Goal: Transaction & Acquisition: Subscribe to service/newsletter

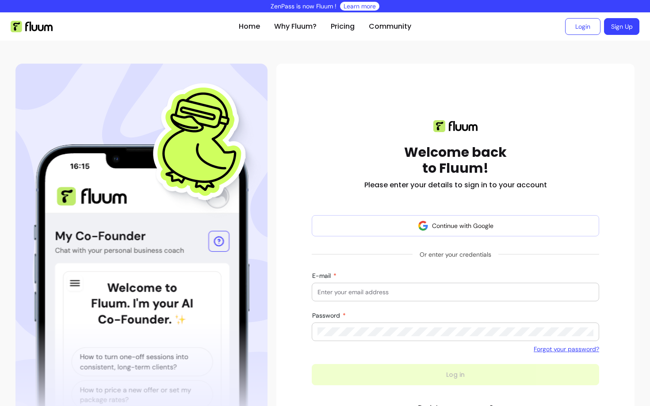
scroll to position [19, 0]
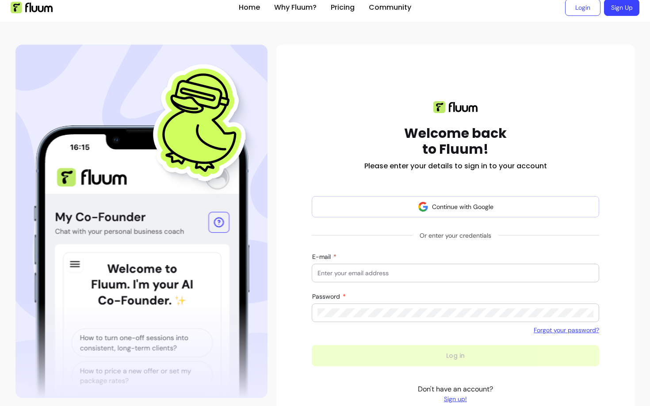
click at [42, 6] on img at bounding box center [32, 7] width 42 height 11
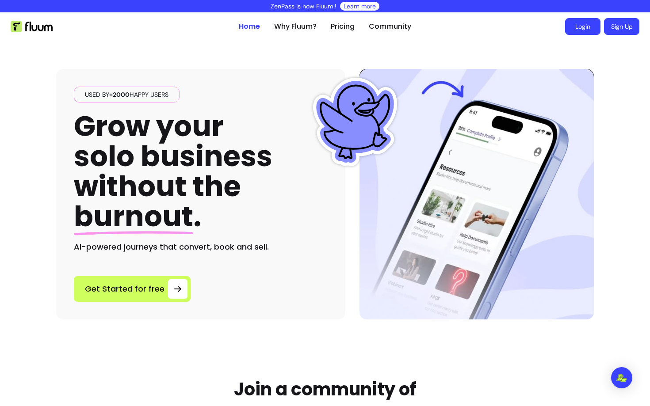
click at [578, 26] on link "Login" at bounding box center [582, 26] width 35 height 17
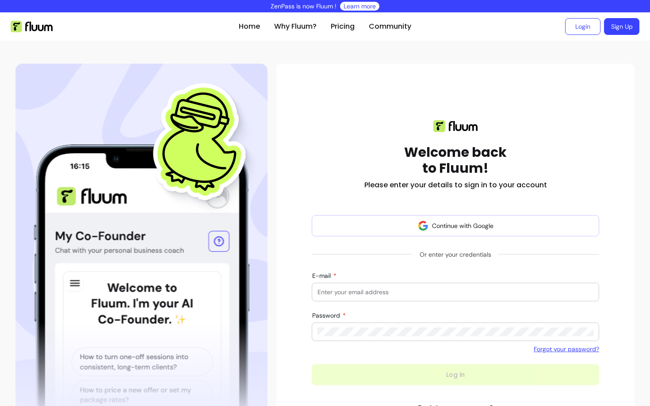
click at [621, 31] on link "Sign Up" at bounding box center [621, 26] width 35 height 17
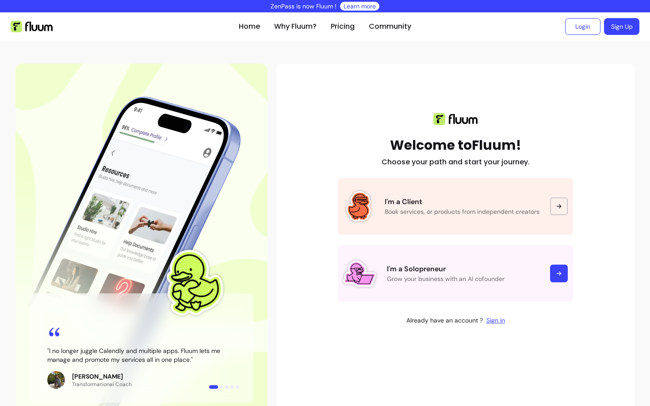
scroll to position [20, 0]
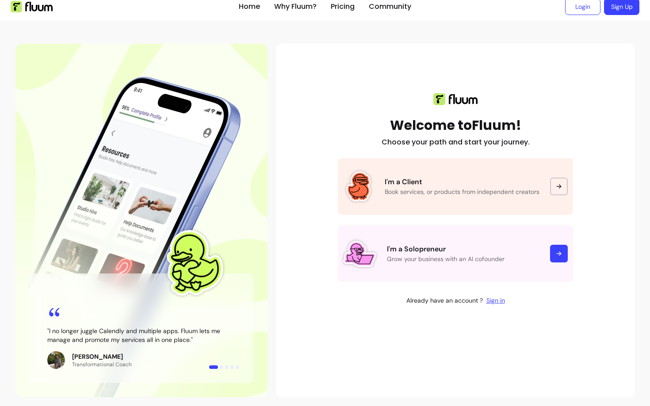
click at [220, 367] on button "button" at bounding box center [222, 368] width 4 height 4
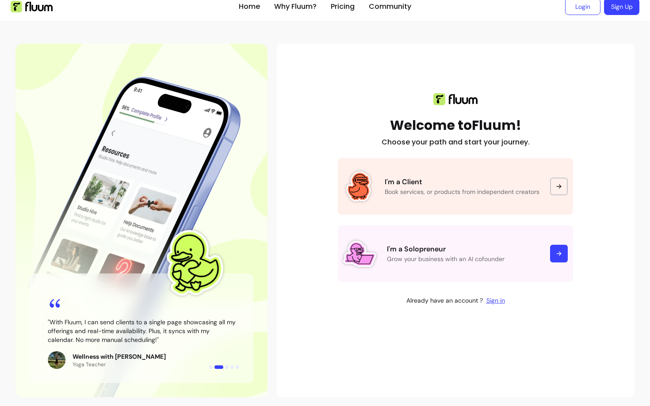
click at [229, 369] on div at bounding box center [224, 368] width 30 height 4
click at [229, 365] on div "Wellness with Shadeyah Yoga Teacher" at bounding box center [141, 361] width 188 height 18
click at [230, 365] on div "Wellness with Shadeyah Yoga Teacher" at bounding box center [141, 361] width 188 height 18
click at [226, 368] on button "button" at bounding box center [227, 368] width 4 height 4
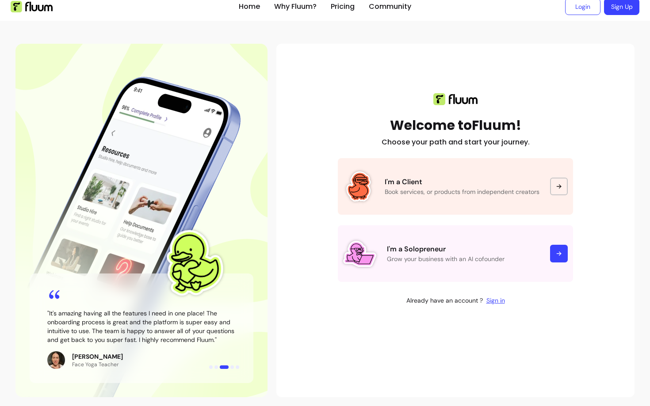
scroll to position [0, 0]
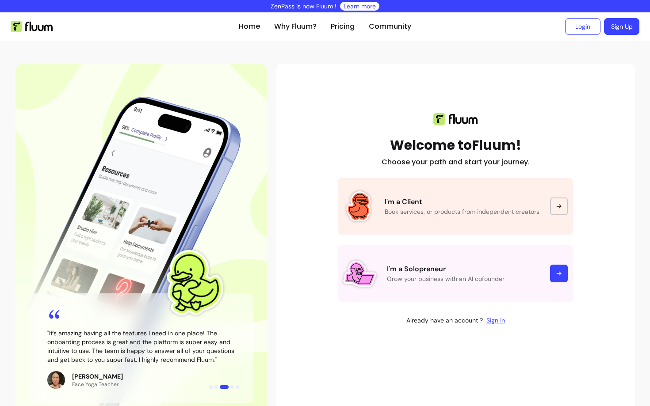
click at [30, 28] on img at bounding box center [32, 26] width 42 height 11
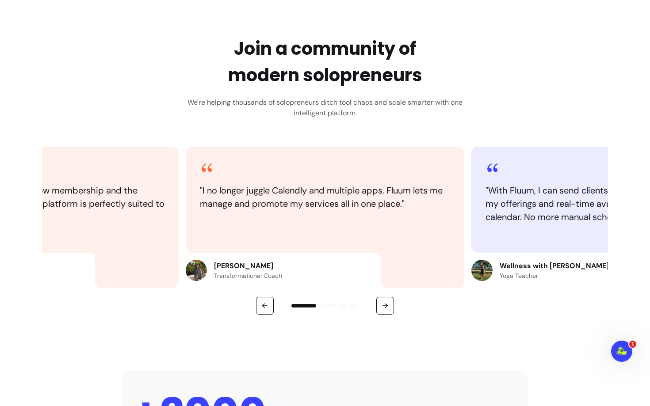
scroll to position [466, 0]
